Goal: Check status: Check status

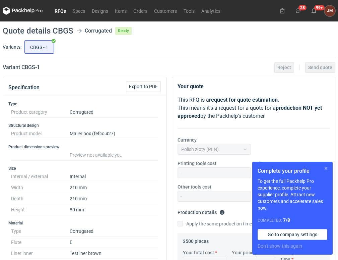
click at [324, 167] on button "button" at bounding box center [326, 168] width 8 height 8
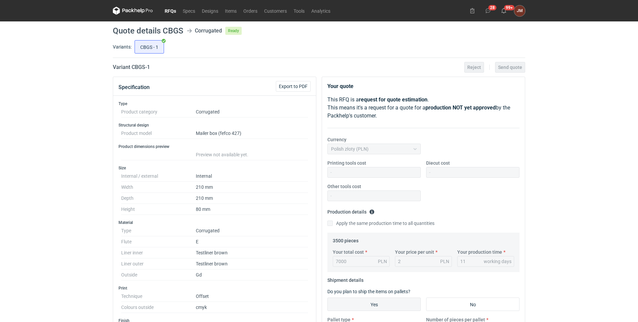
click at [169, 8] on link "RFQs" at bounding box center [170, 11] width 18 height 8
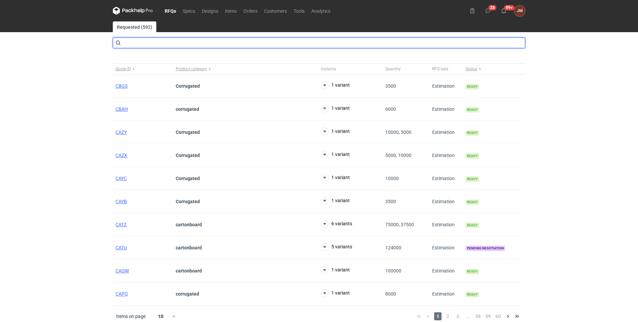
click at [141, 45] on input "text" at bounding box center [319, 43] width 413 height 11
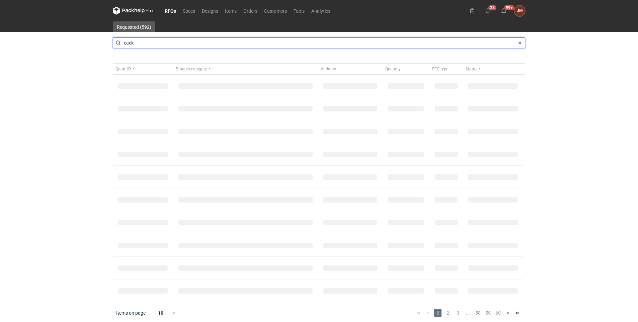
type input "caek"
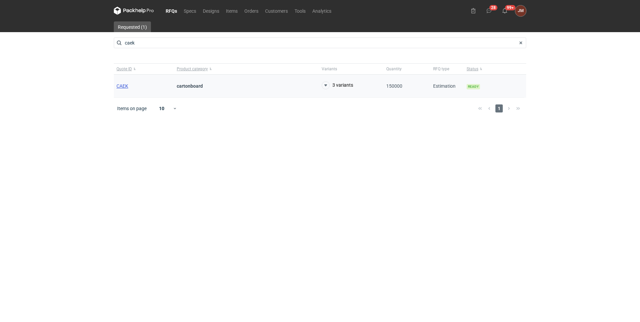
click at [122, 86] on span "CAEK" at bounding box center [123, 85] width 12 height 5
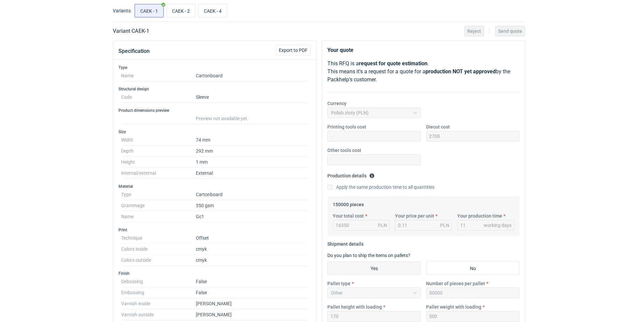
scroll to position [30, 0]
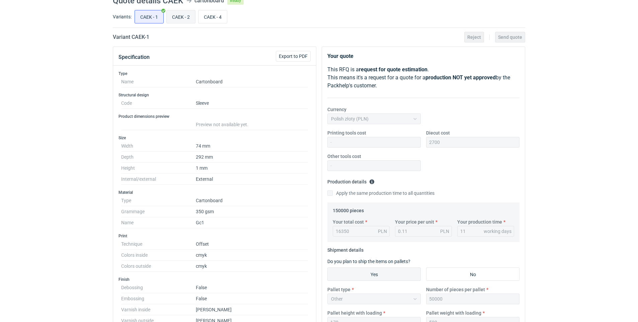
click at [175, 14] on input "CAEK - 2" at bounding box center [181, 16] width 28 height 13
radio input "true"
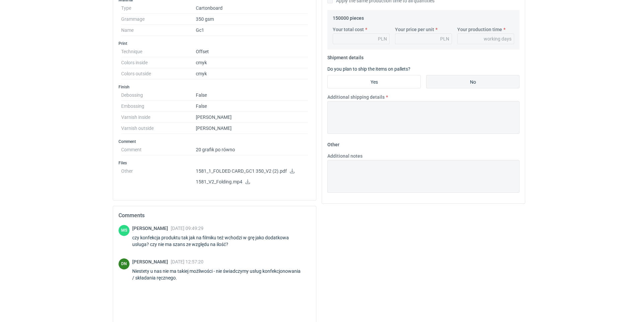
scroll to position [221, 0]
